Goal: Task Accomplishment & Management: Use online tool/utility

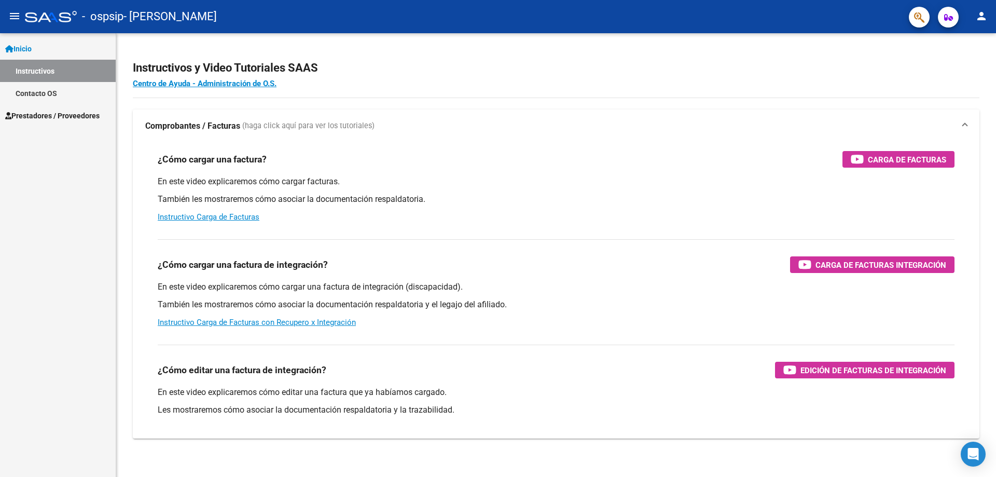
click at [79, 112] on span "Prestadores / Proveedores" at bounding box center [52, 115] width 94 height 11
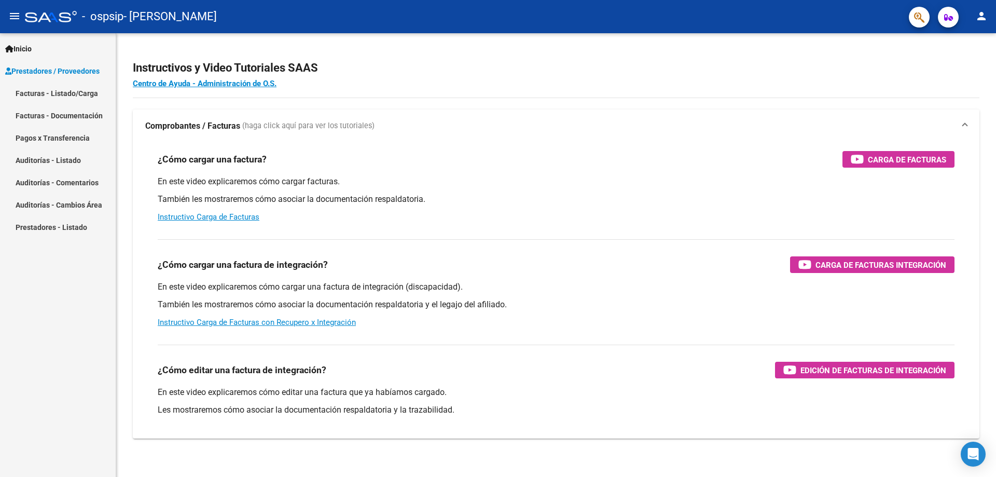
click at [64, 93] on link "Facturas - Listado/Carga" at bounding box center [58, 93] width 116 height 22
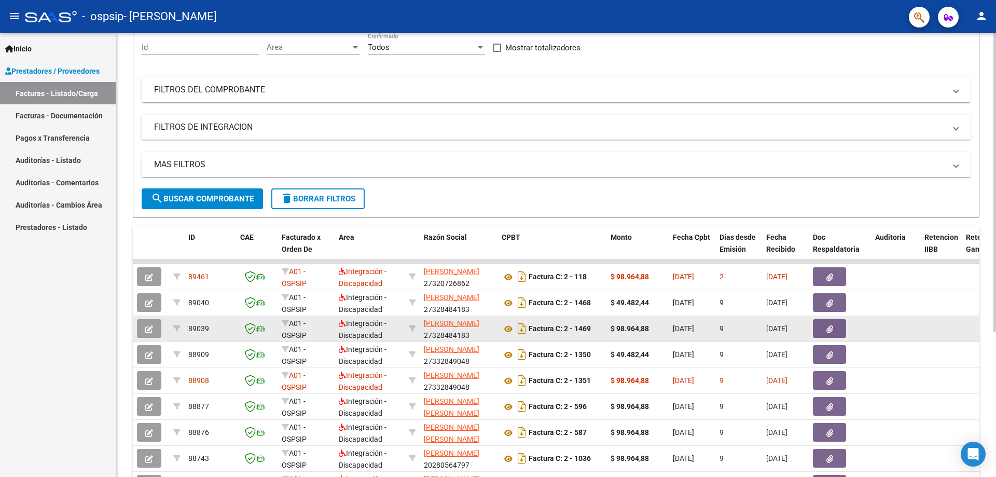
scroll to position [104, 0]
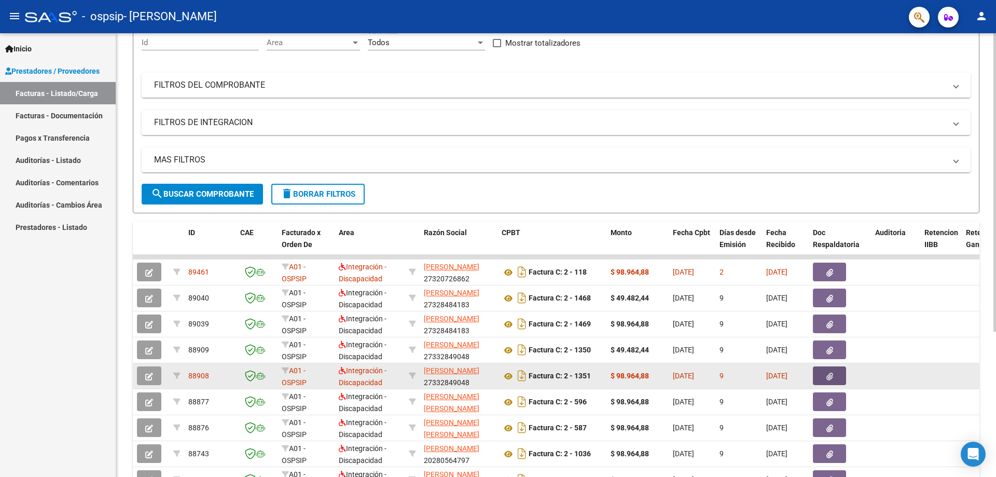
click at [820, 375] on button "button" at bounding box center [829, 375] width 33 height 19
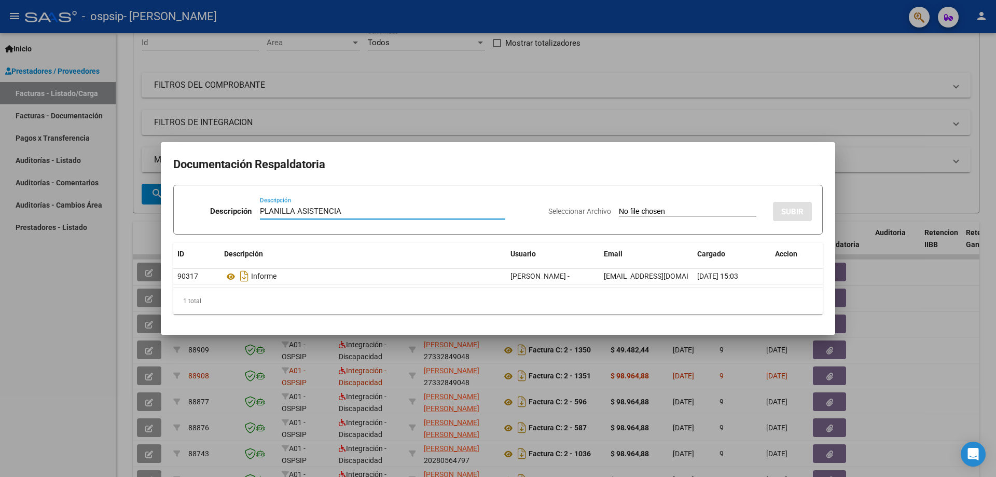
type input "PLANILLA ASISTENCIA"
click at [619, 213] on input "Seleccionar Archivo" at bounding box center [687, 212] width 137 height 10
type input "C:\fakepath\PLANILLA [PERSON_NAME] C TO [DATE].pdf"
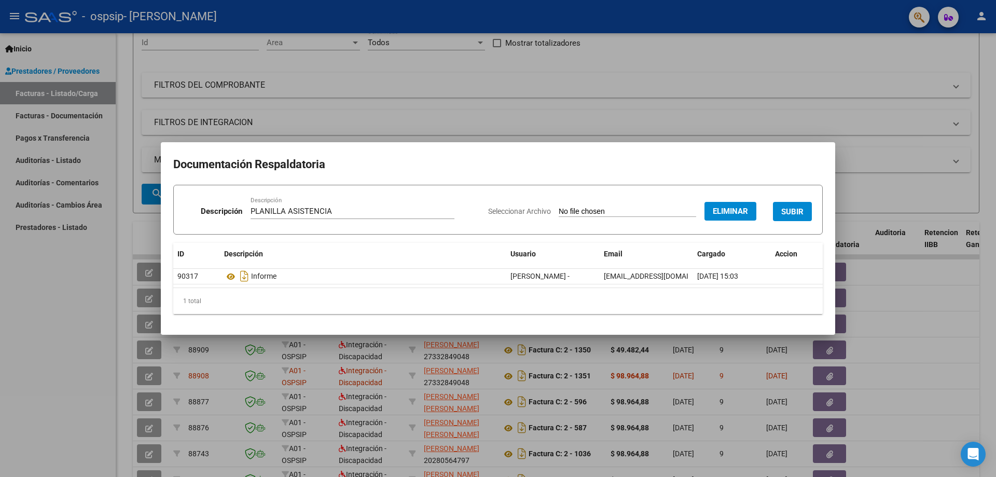
click at [790, 215] on span "SUBIR" at bounding box center [792, 211] width 22 height 9
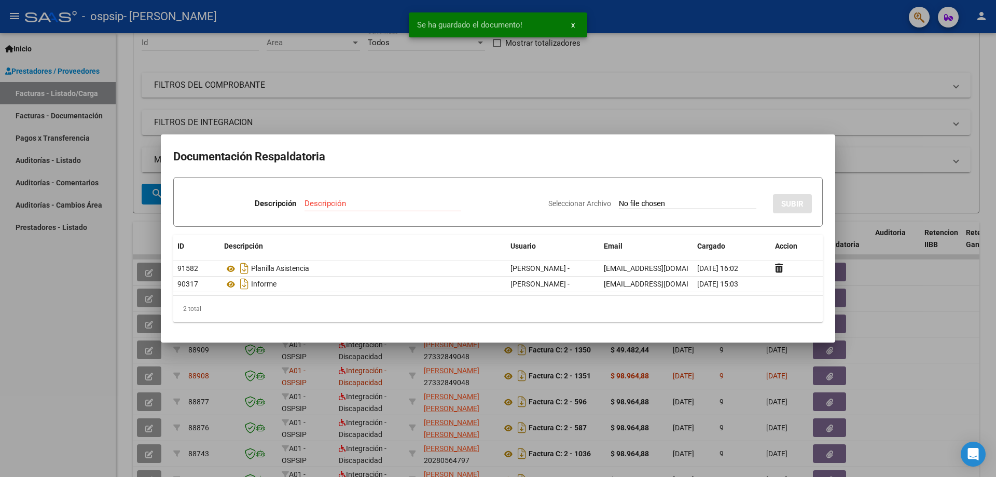
click at [708, 120] on div at bounding box center [498, 238] width 996 height 477
